Goal: Find specific page/section: Find specific page/section

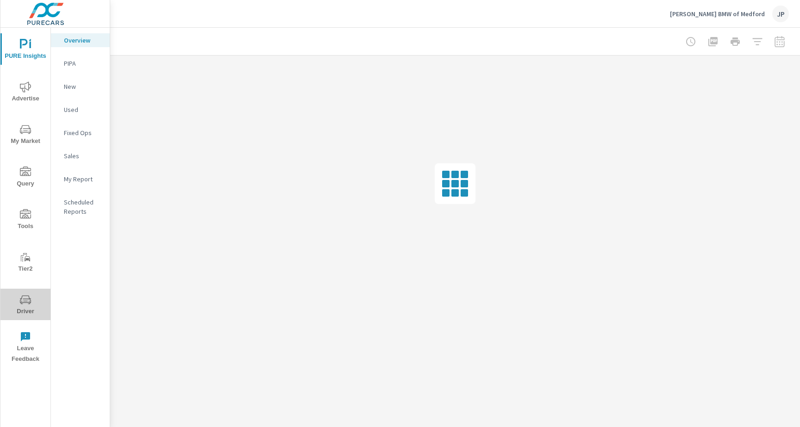
click at [12, 312] on span "Driver" at bounding box center [25, 305] width 44 height 23
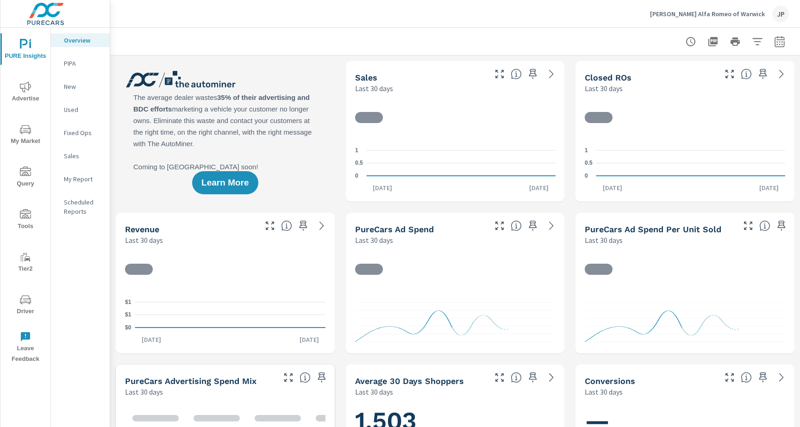
click at [29, 300] on icon "nav menu" at bounding box center [25, 299] width 11 height 11
